Goal: Task Accomplishment & Management: Use online tool/utility

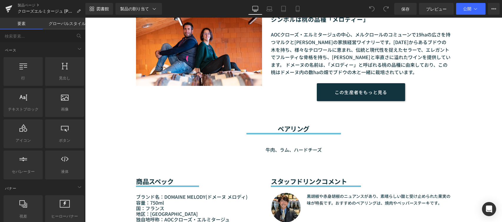
scroll to position [530, 0]
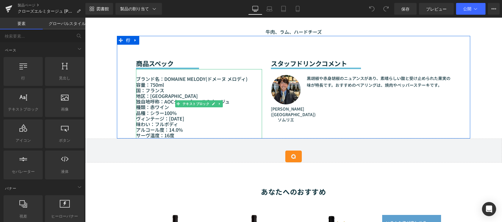
click at [176, 122] on font "ヴィンテージ：[DATE]" at bounding box center [160, 118] width 48 height 7
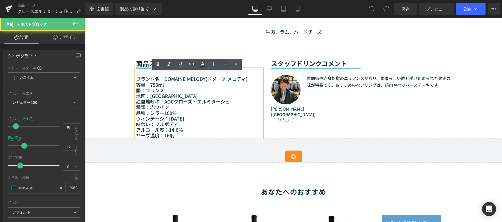
click at [178, 122] on font "ヴィンテージ：[DATE]" at bounding box center [160, 118] width 48 height 7
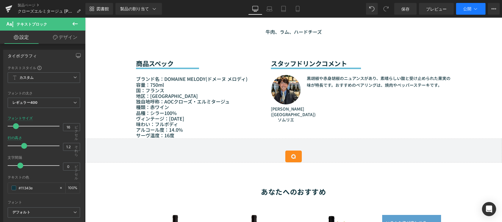
click at [470, 11] on button "公開" at bounding box center [470, 9] width 29 height 12
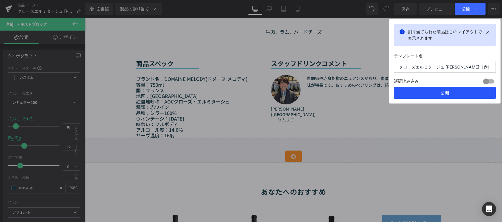
click at [451, 92] on button "公開" at bounding box center [445, 93] width 102 height 12
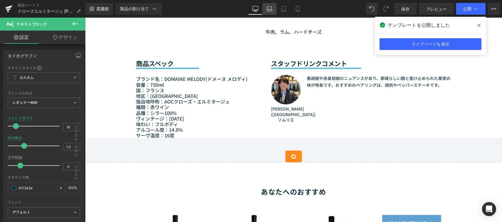
click at [269, 9] on icon at bounding box center [269, 10] width 6 height 2
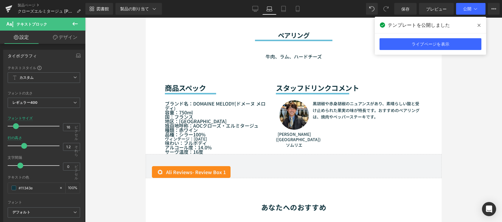
scroll to position [537, 0]
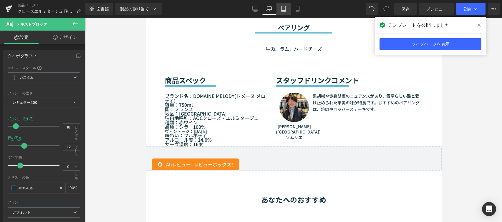
click at [284, 11] on icon at bounding box center [284, 9] width 6 height 6
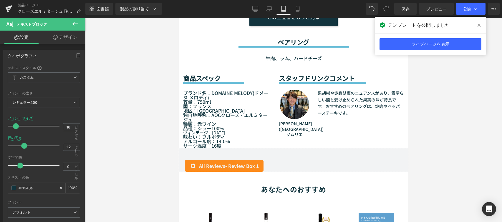
scroll to position [521, 0]
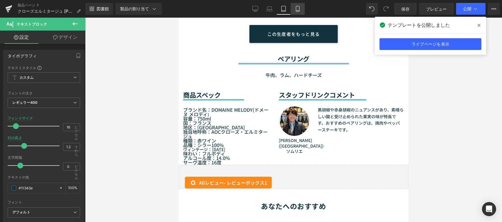
click at [297, 12] on link "携帯" at bounding box center [298, 9] width 14 height 12
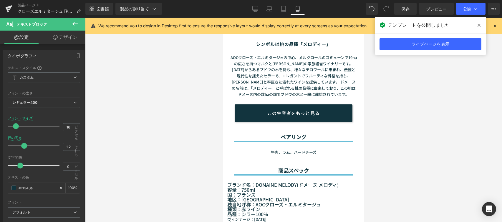
scroll to position [607, 0]
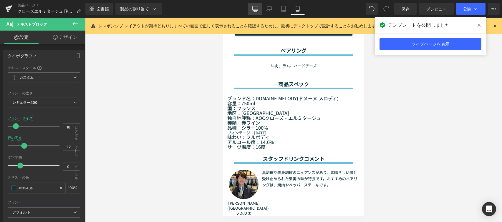
click at [256, 7] on icon at bounding box center [255, 9] width 6 height 6
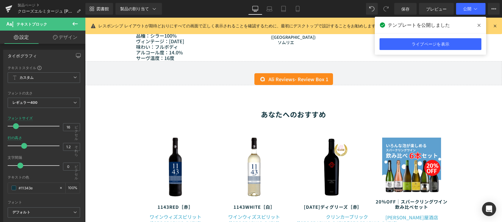
scroll to position [515, 0]
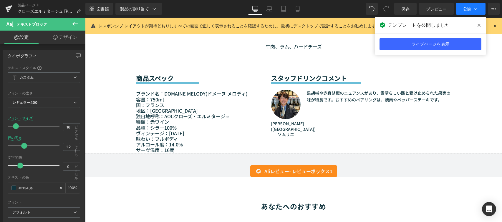
click at [465, 6] on font "公開" at bounding box center [467, 8] width 8 height 5
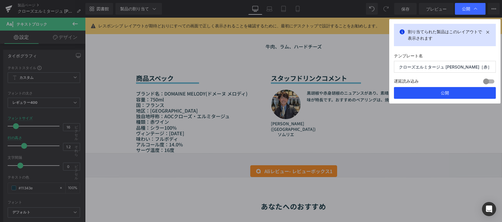
drag, startPoint x: 460, startPoint y: 90, endPoint x: 246, endPoint y: 53, distance: 217.1
click at [460, 90] on button "公開" at bounding box center [445, 93] width 102 height 12
